Goal: Task Accomplishment & Management: Use online tool/utility

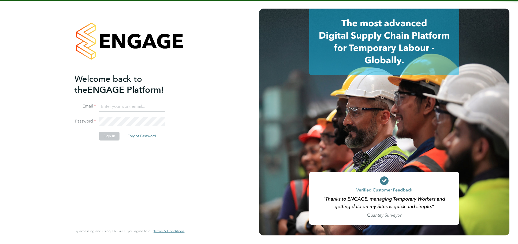
type input "[PERSON_NAME][EMAIL_ADDRESS][DOMAIN_NAME]"
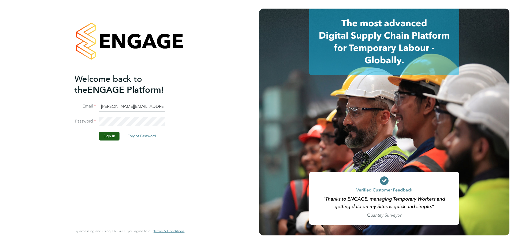
click at [113, 140] on li "Sign In Forgot Password" at bounding box center [126, 139] width 104 height 14
click at [112, 133] on button "Sign In" at bounding box center [109, 136] width 20 height 9
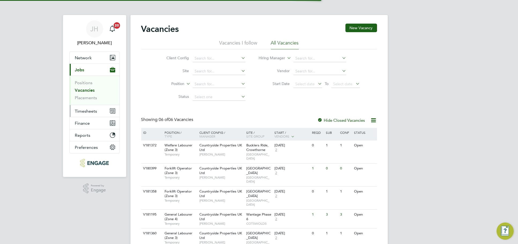
click at [89, 111] on span "Timesheets" at bounding box center [86, 111] width 22 height 5
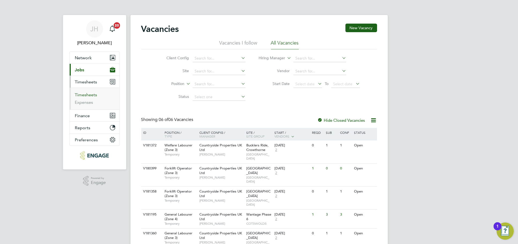
click at [90, 95] on link "Timesheets" at bounding box center [86, 94] width 22 height 5
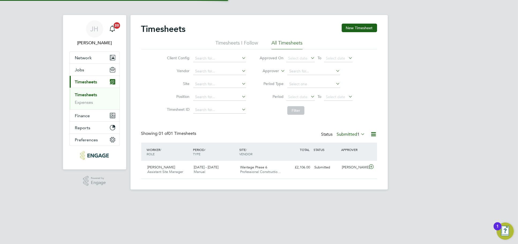
scroll to position [14, 46]
click at [348, 133] on label "Submitted 1" at bounding box center [351, 134] width 28 height 5
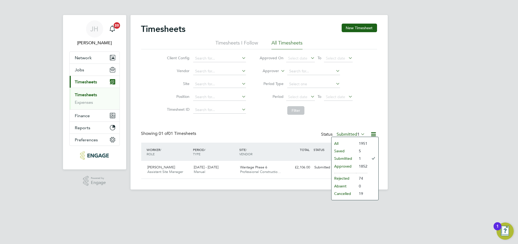
click at [348, 167] on li "Approved" at bounding box center [343, 166] width 25 height 8
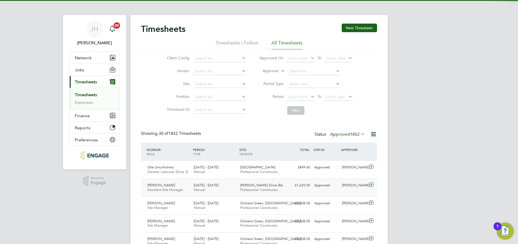
scroll to position [0, 0]
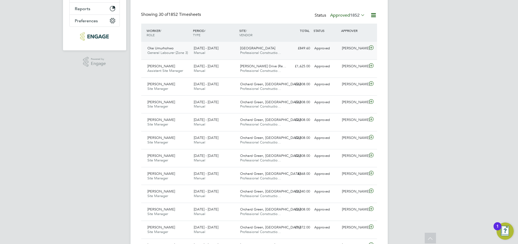
click at [352, 51] on div "Rafal Koczuba" at bounding box center [354, 48] width 28 height 9
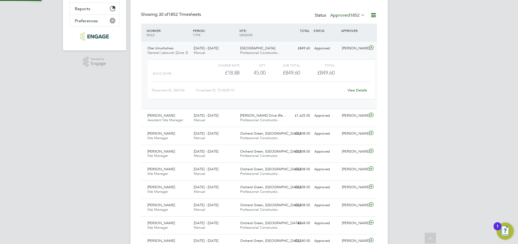
click at [358, 90] on link "View Details" at bounding box center [358, 90] width 20 height 5
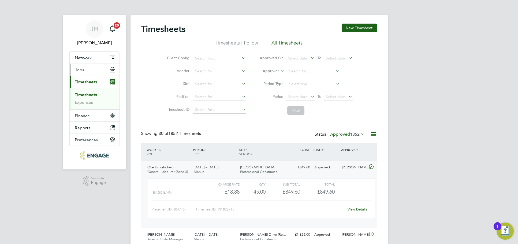
click at [90, 71] on button "Jobs" at bounding box center [95, 70] width 50 height 12
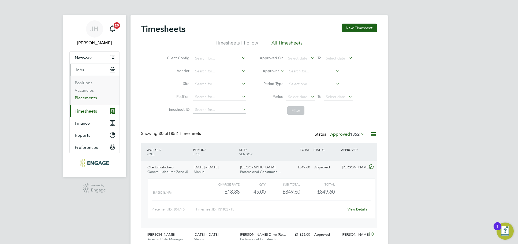
click at [85, 97] on link "Placements" at bounding box center [86, 97] width 22 height 5
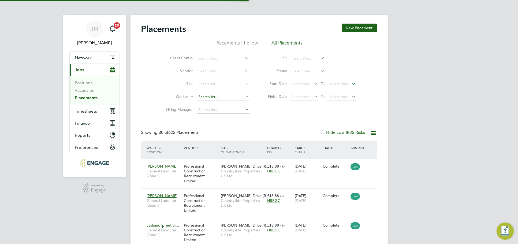
click at [226, 100] on input at bounding box center [223, 97] width 53 height 8
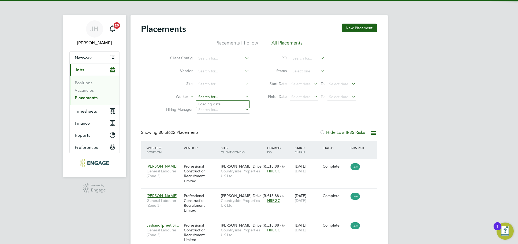
scroll to position [20, 46]
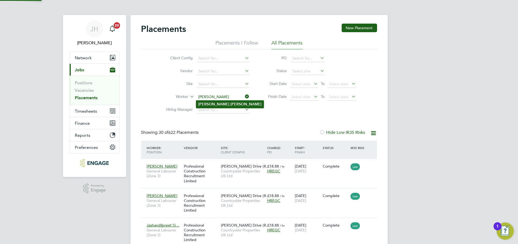
click at [224, 105] on li "Paul Cawvey" at bounding box center [230, 103] width 68 height 7
type input "Paul Cawvey"
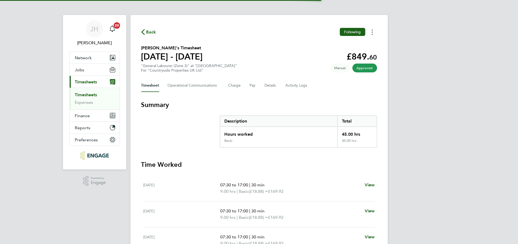
click at [370, 34] on button "Timesheets Menu" at bounding box center [372, 32] width 10 height 8
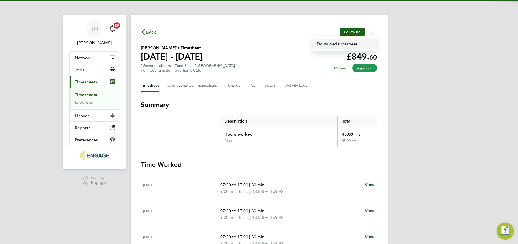
click at [349, 43] on link "Download timesheet" at bounding box center [345, 44] width 64 height 11
